Goal: Find contact information: Find contact information

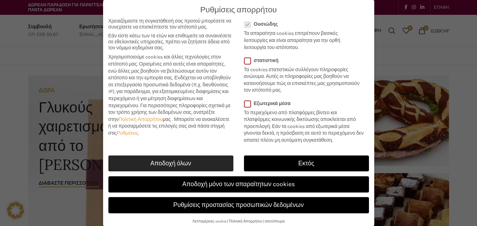
click at [187, 163] on font "Αποδοχή όλων" at bounding box center [170, 163] width 41 height 7
checkbox input "true"
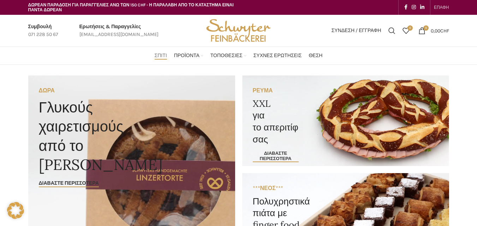
click at [437, 6] on font "ΕΠΑΦΗ" at bounding box center [441, 7] width 15 height 5
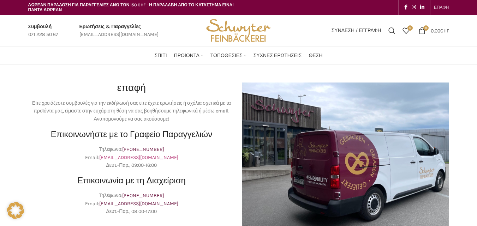
click at [146, 158] on font "[EMAIL_ADDRESS][DOMAIN_NAME]" at bounding box center [138, 158] width 79 height 6
drag, startPoint x: 173, startPoint y: 156, endPoint x: 106, endPoint y: 160, distance: 67.6
click at [106, 160] on p "Τηλέφωνο: [PHONE_NUMBER] Email: [EMAIL_ADDRESS][DOMAIN_NAME] Δευτ.-Παρ., 09:00-…" at bounding box center [131, 158] width 207 height 24
copy p "[EMAIL_ADDRESS][DOMAIN_NAME]"
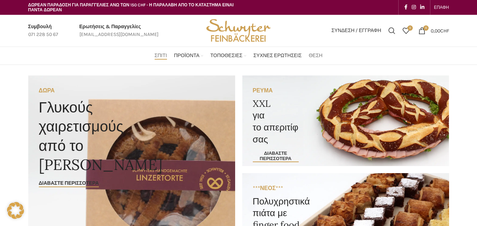
click at [316, 53] on font "Θέση" at bounding box center [316, 56] width 14 height 6
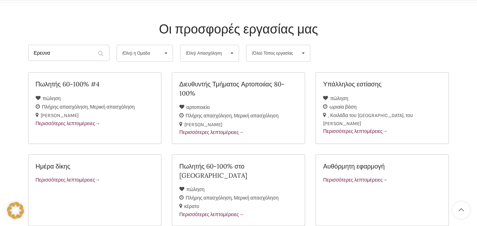
scroll to position [74, 0]
